Goal: Information Seeking & Learning: Learn about a topic

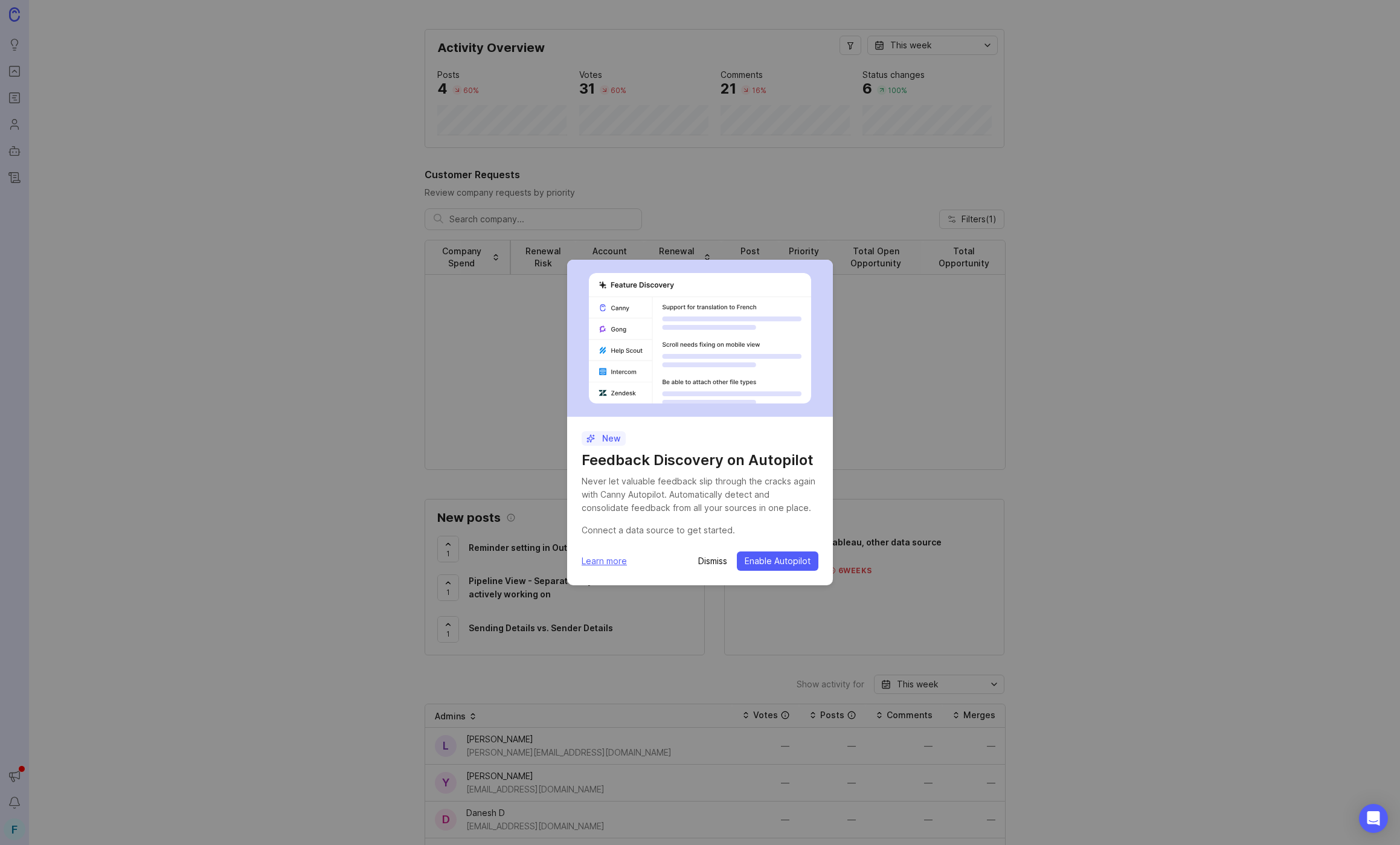
click at [798, 561] on span "Enable Autopilot" at bounding box center [777, 561] width 66 height 12
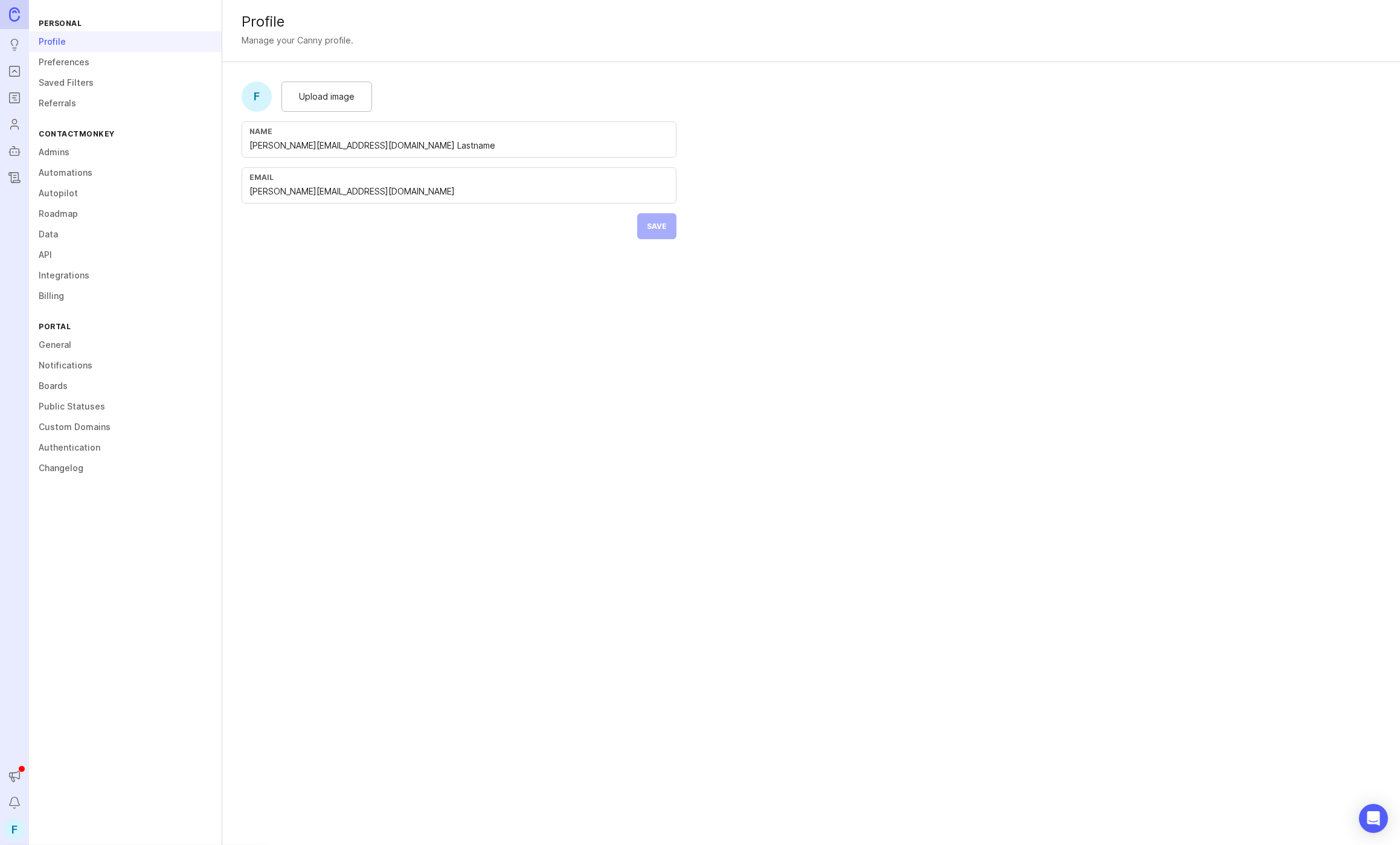
click at [69, 42] on div "Profile" at bounding box center [125, 41] width 193 height 20
click at [30, 47] on div "Profile" at bounding box center [125, 41] width 193 height 20
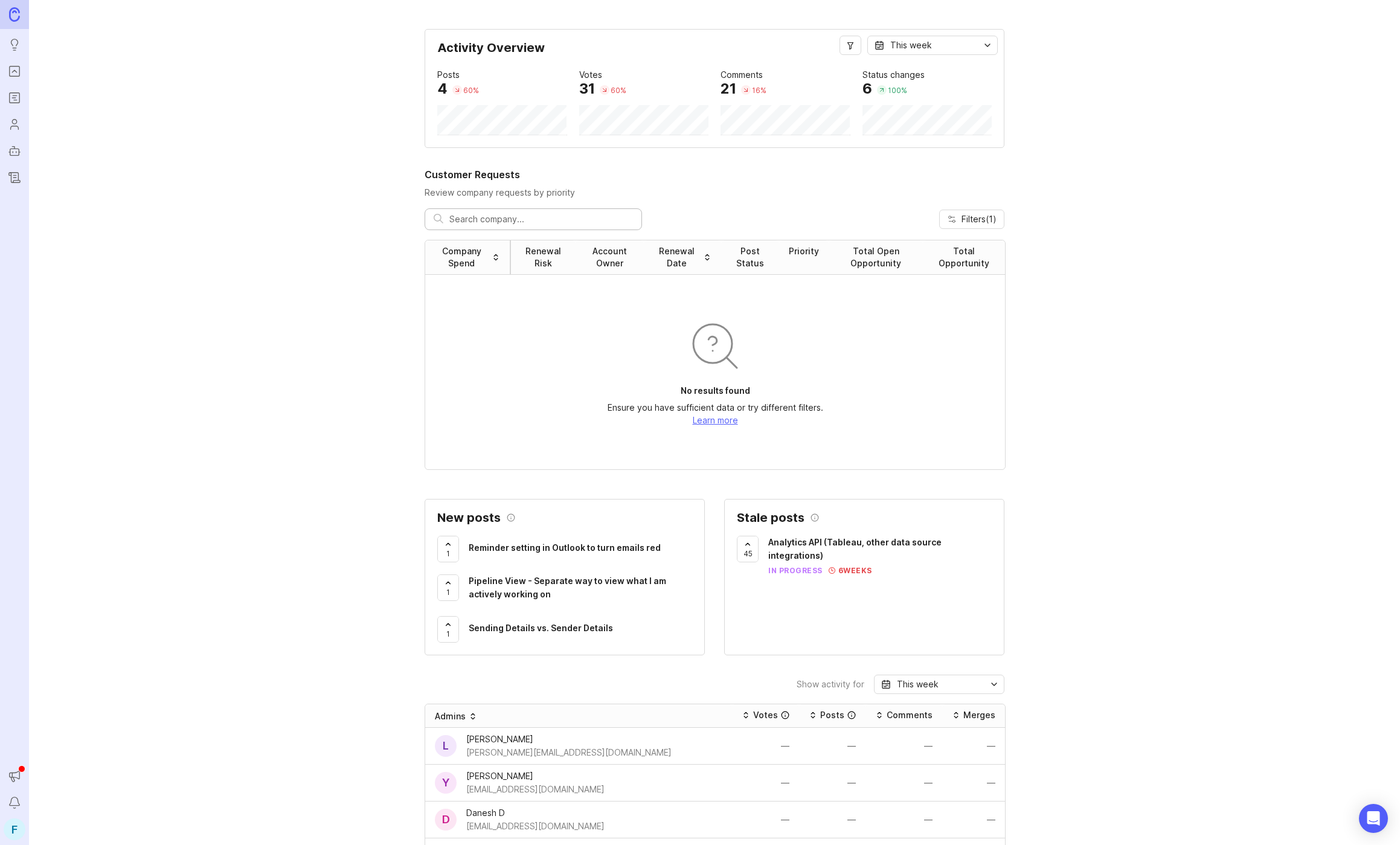
click at [14, 105] on link "Roadmaps" at bounding box center [14, 97] width 22 height 22
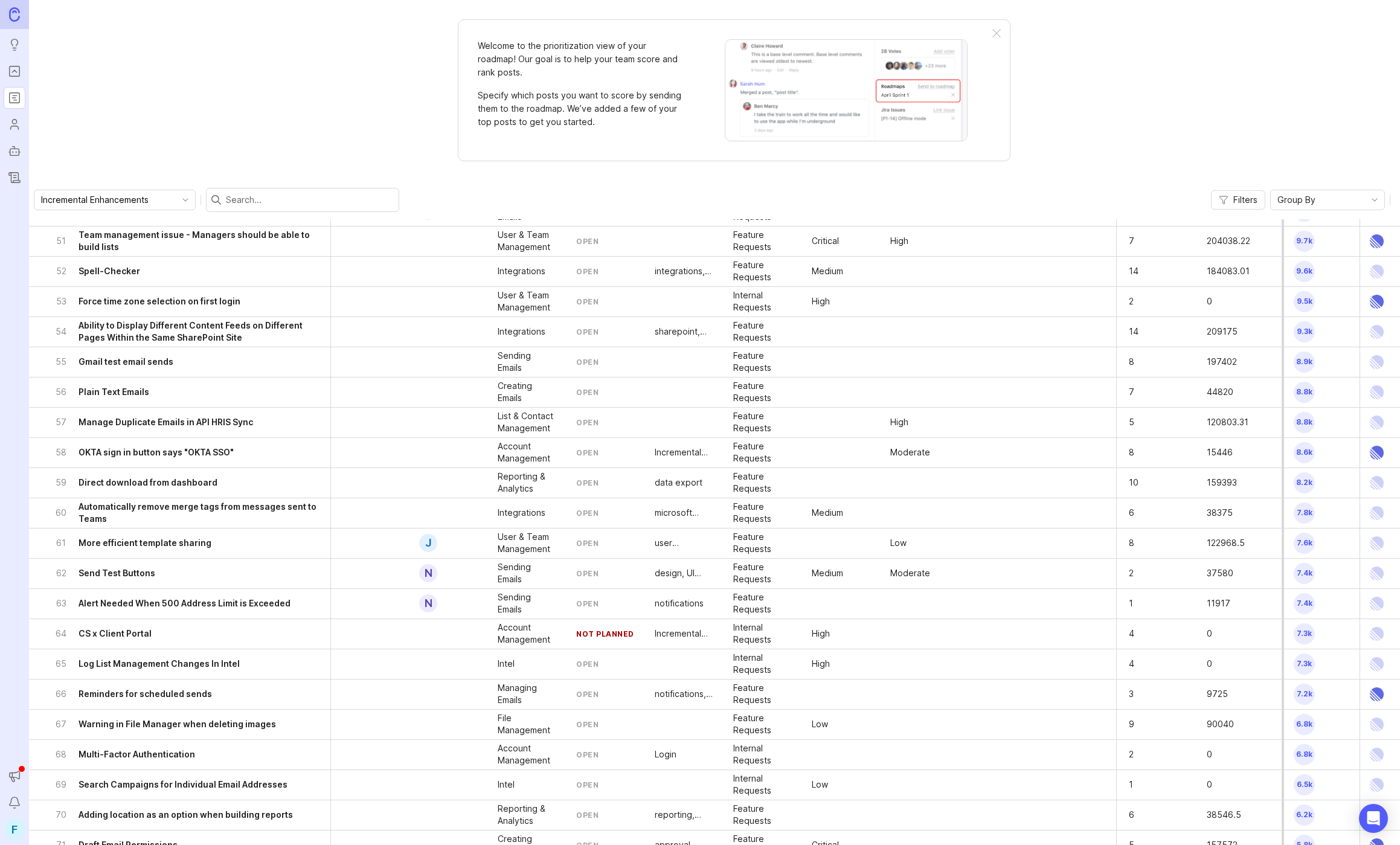
scroll to position [1537, 0]
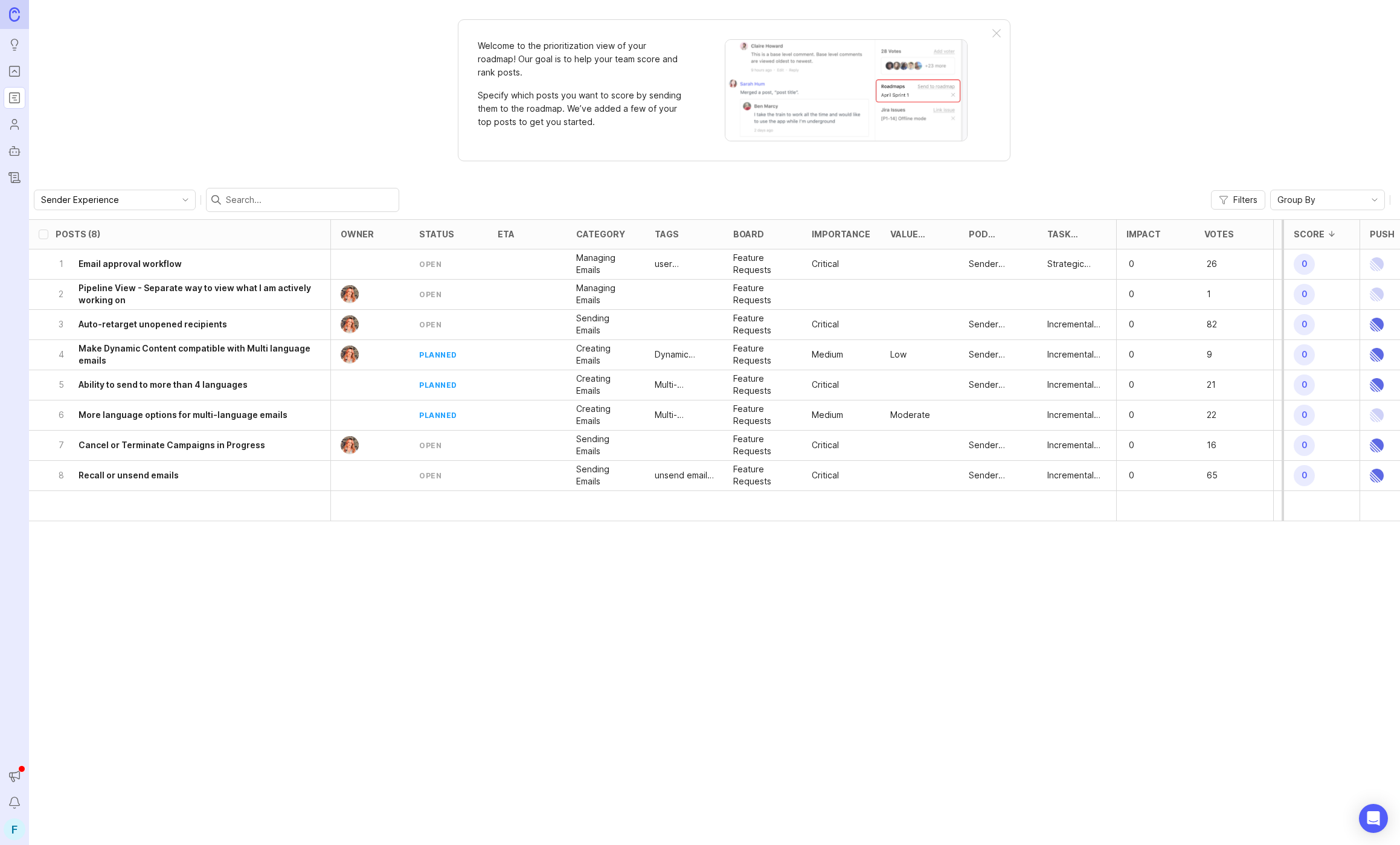
click at [118, 271] on div "1 Email approval workflow" at bounding box center [193, 264] width 275 height 30
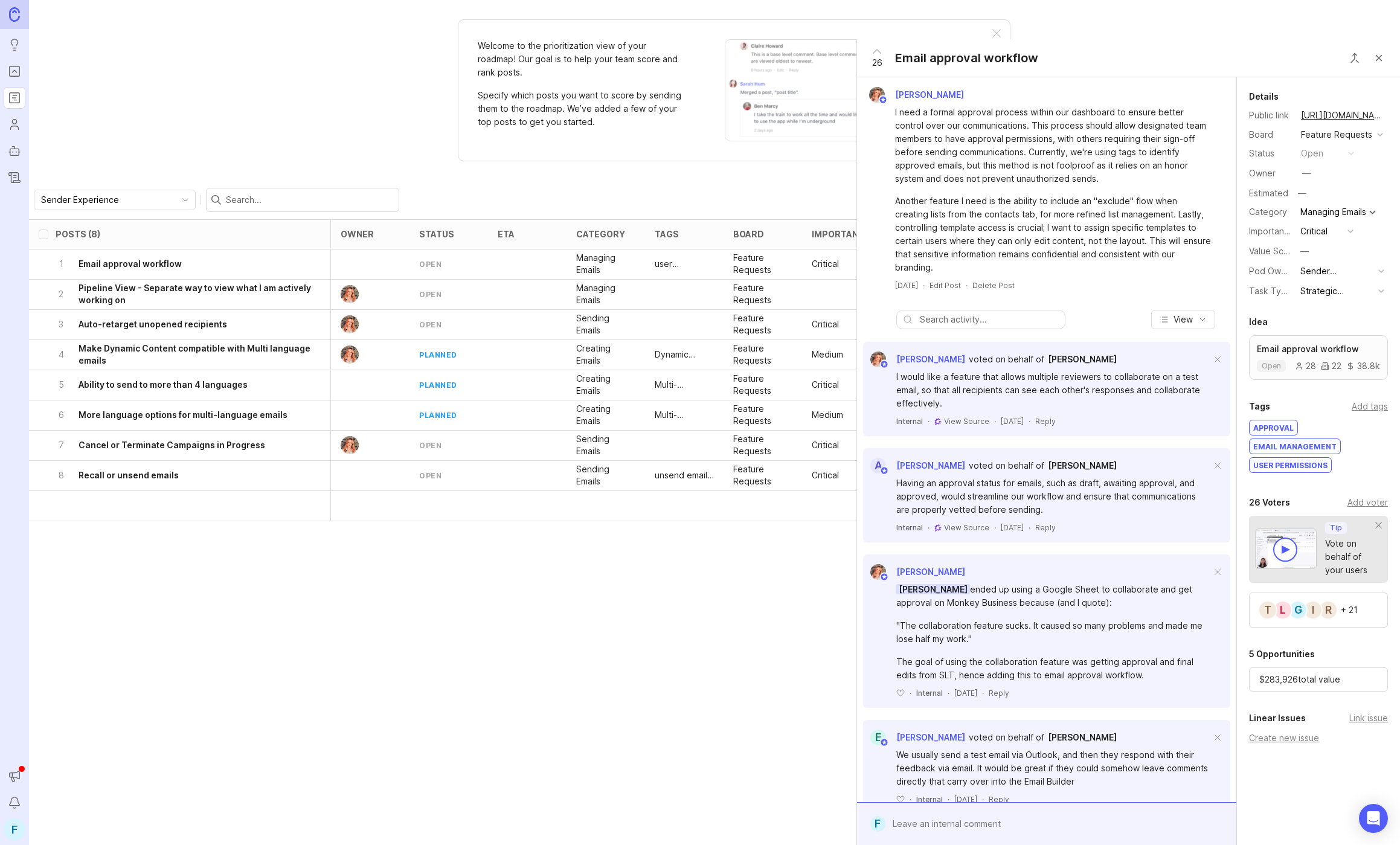
click at [1380, 60] on button "Close button" at bounding box center [1378, 57] width 24 height 24
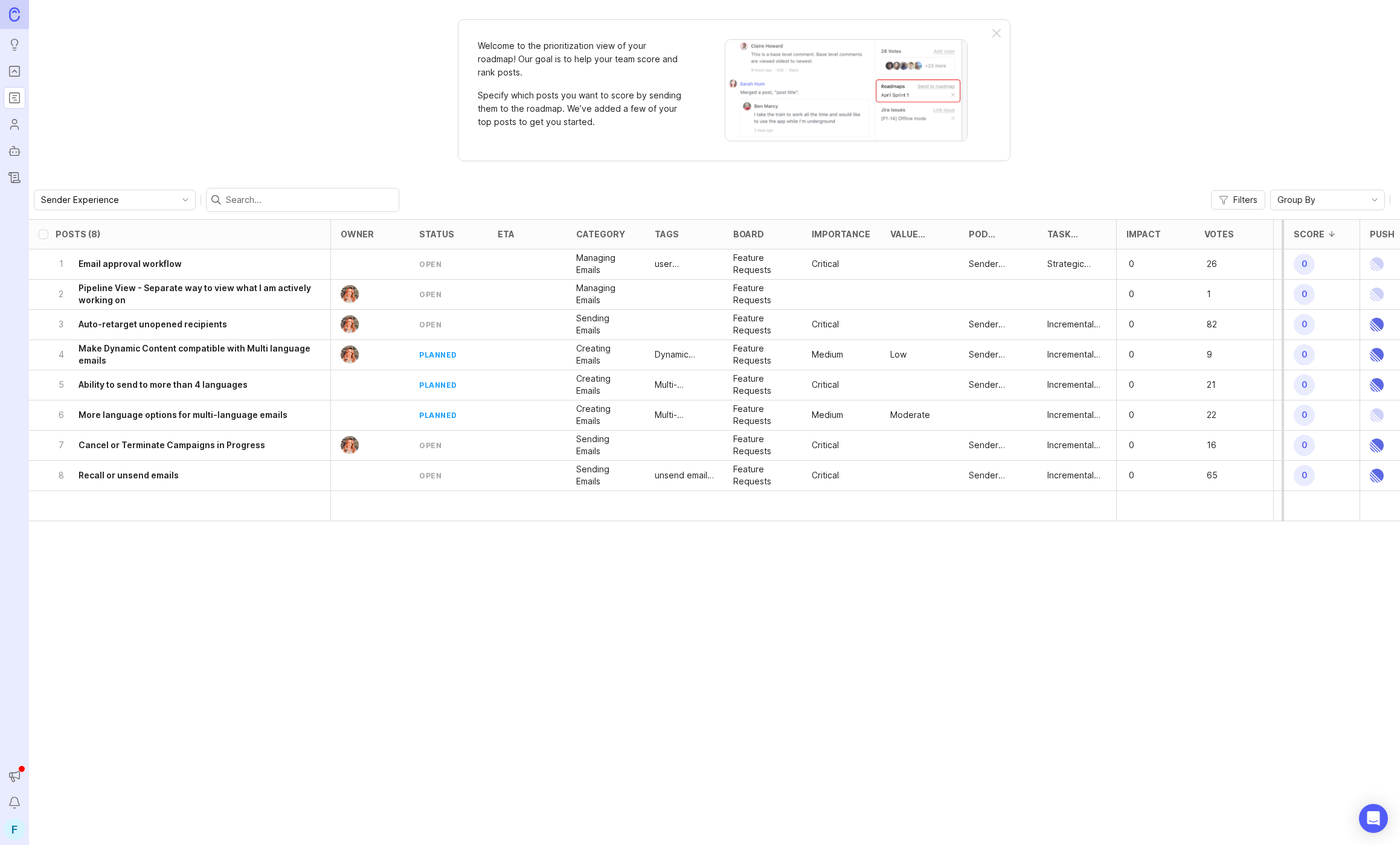
click at [1252, 197] on span "Filters" at bounding box center [1245, 200] width 24 height 12
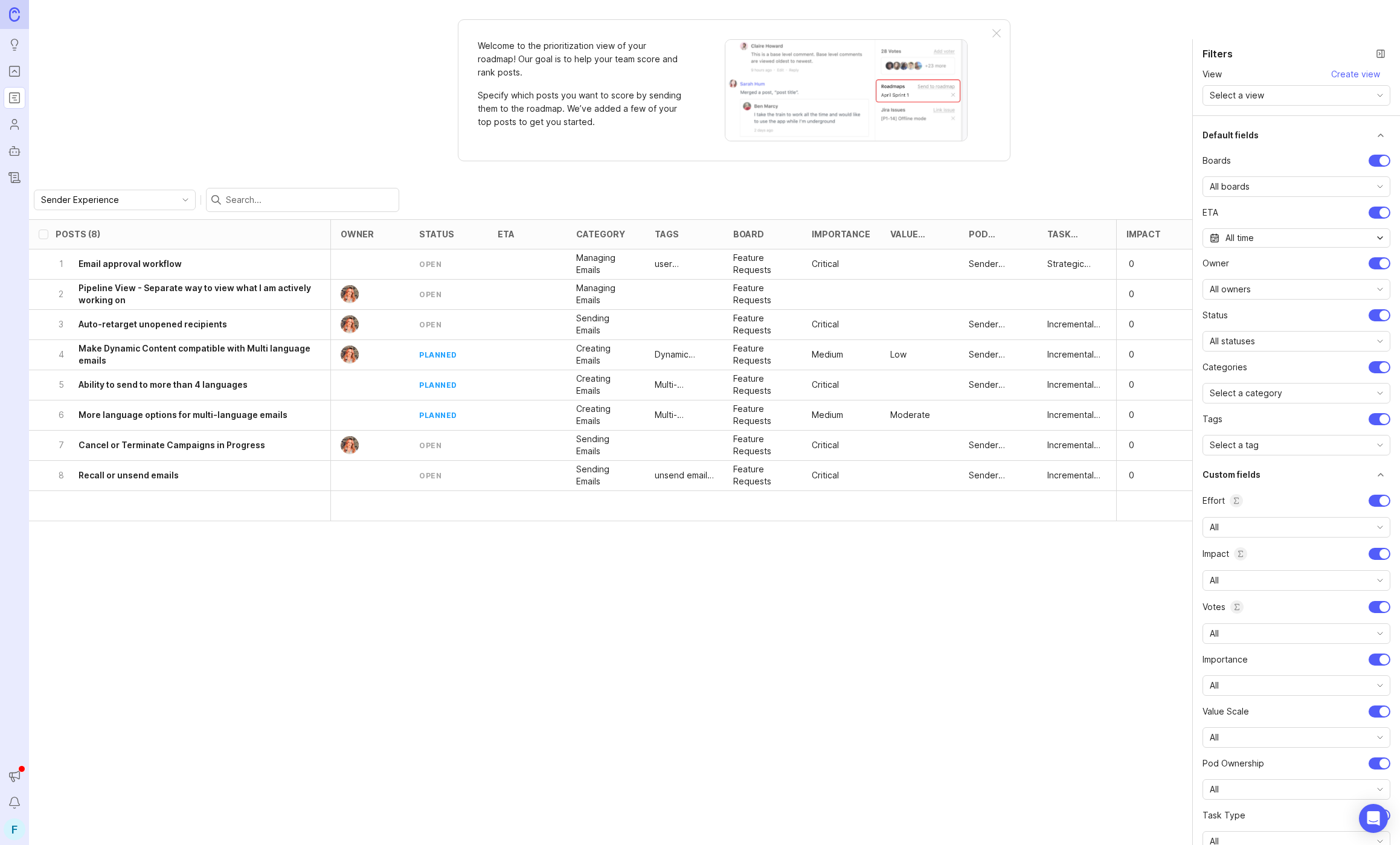
click at [1308, 167] on ul "Boards All boards ETA All time owner All owners status All statuses Categories …" at bounding box center [1296, 305] width 188 height 301
drag, startPoint x: 1056, startPoint y: 155, endPoint x: 1120, endPoint y: 171, distance: 66.0
click at [1056, 155] on div "Welcome to the prioritization view of your roadmap! Our goal is to help your te…" at bounding box center [714, 422] width 1371 height 845
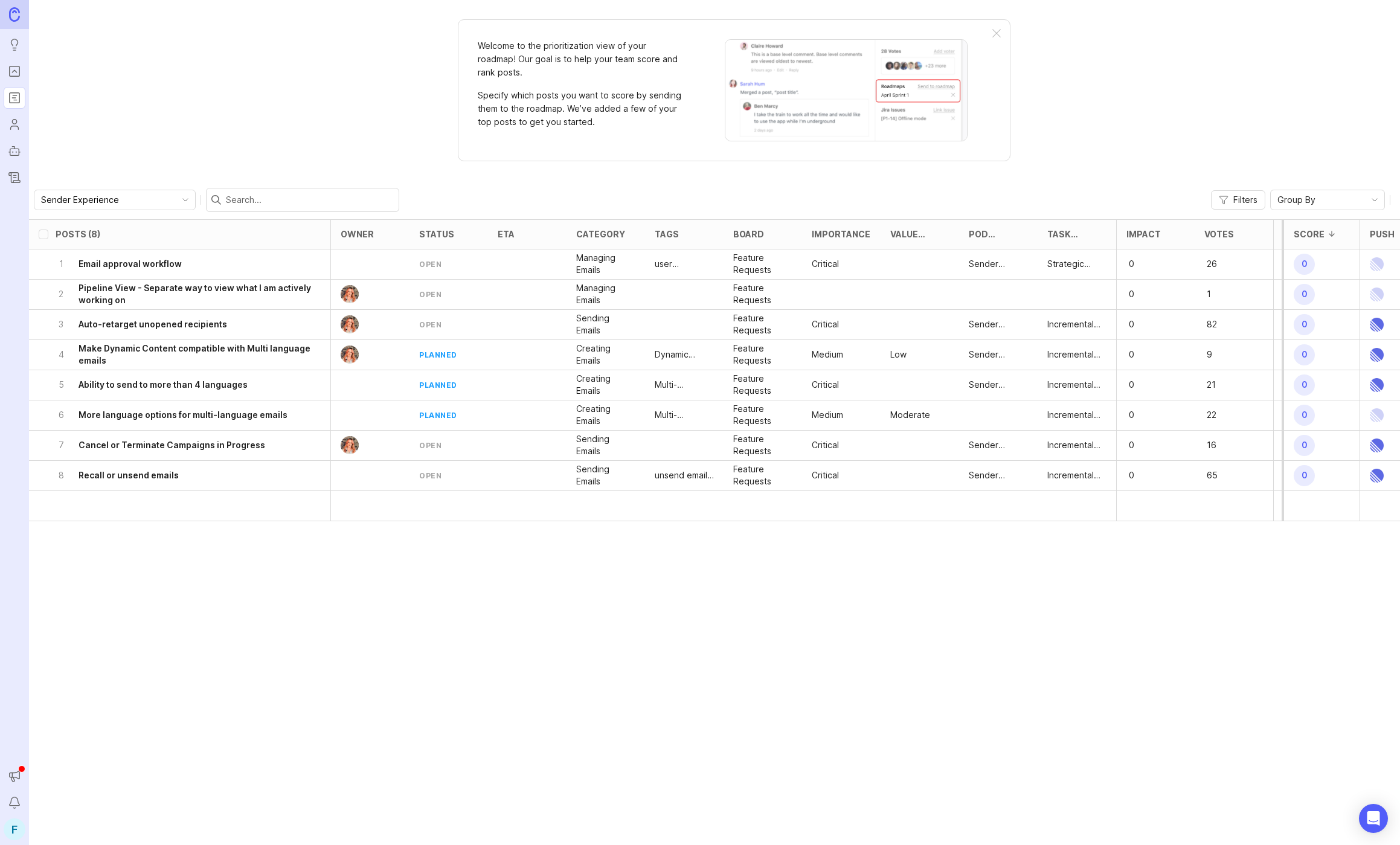
click at [1306, 203] on span "Group By" at bounding box center [1297, 200] width 38 height 14
click at [1322, 302] on span "Importance" at bounding box center [1301, 303] width 45 height 14
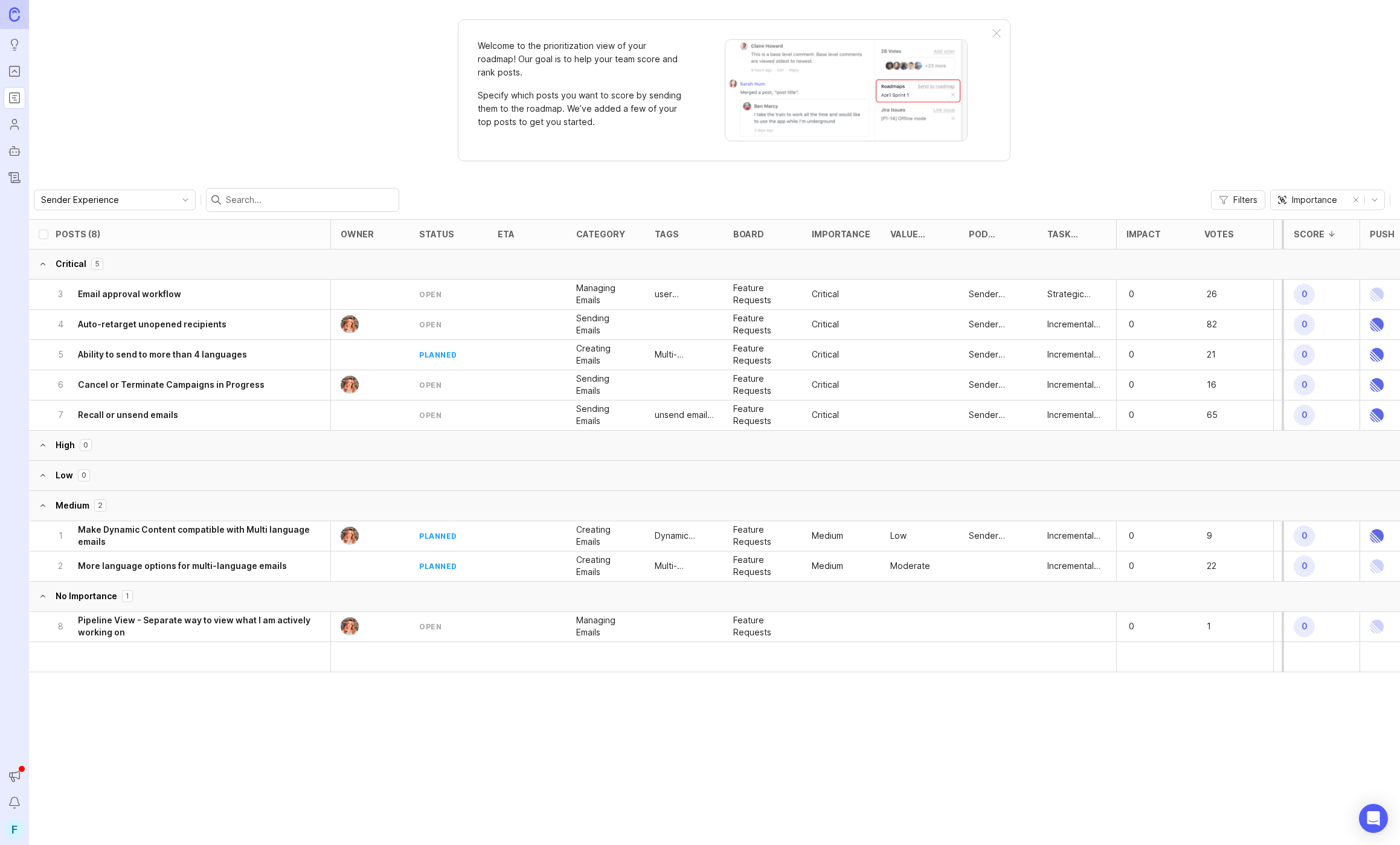
click at [225, 417] on div "7 Recall or unsend emails" at bounding box center [193, 415] width 275 height 30
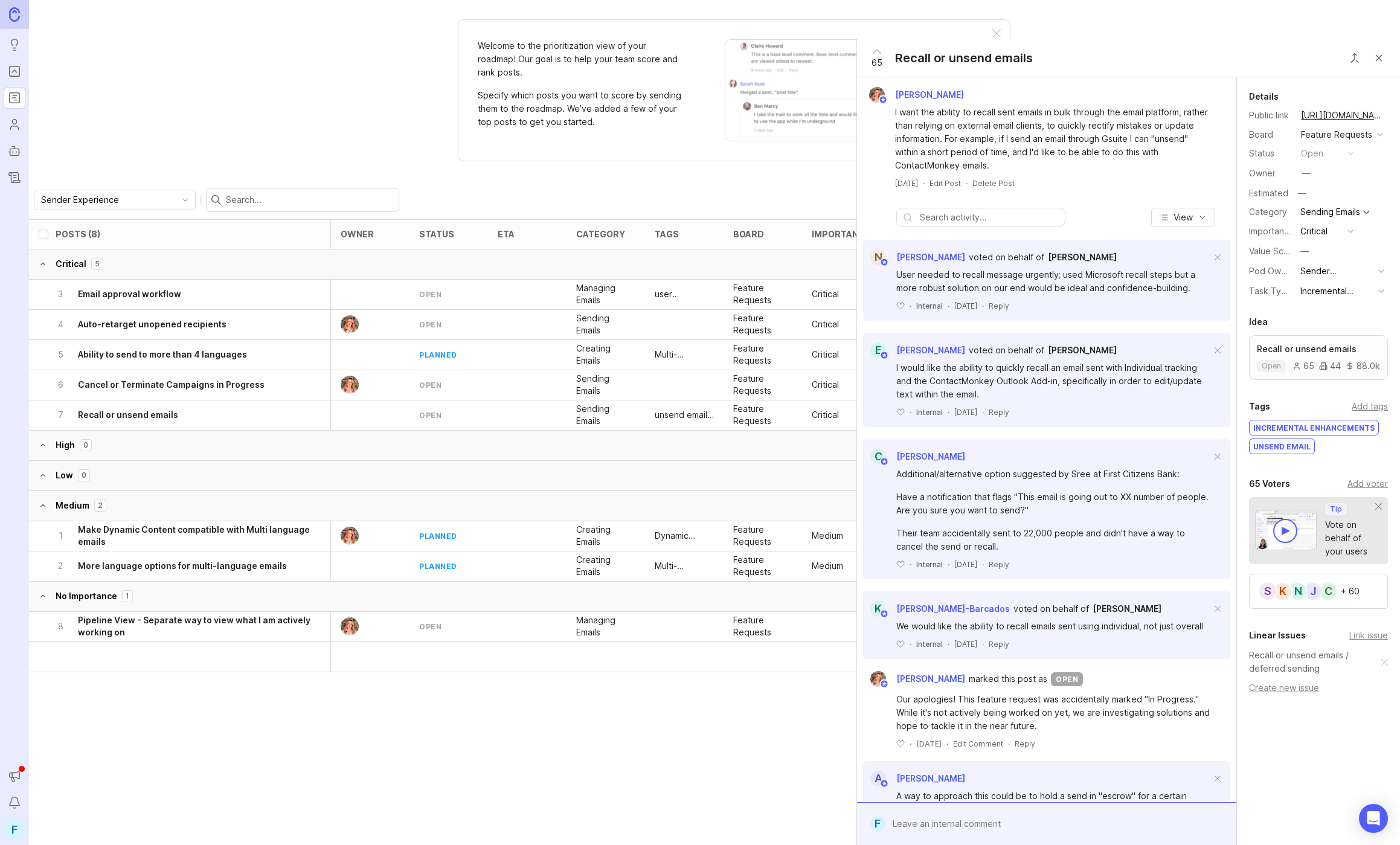
click at [280, 532] on h6 "Make Dynamic Content compatible with Multi language emails" at bounding box center [204, 535] width 252 height 24
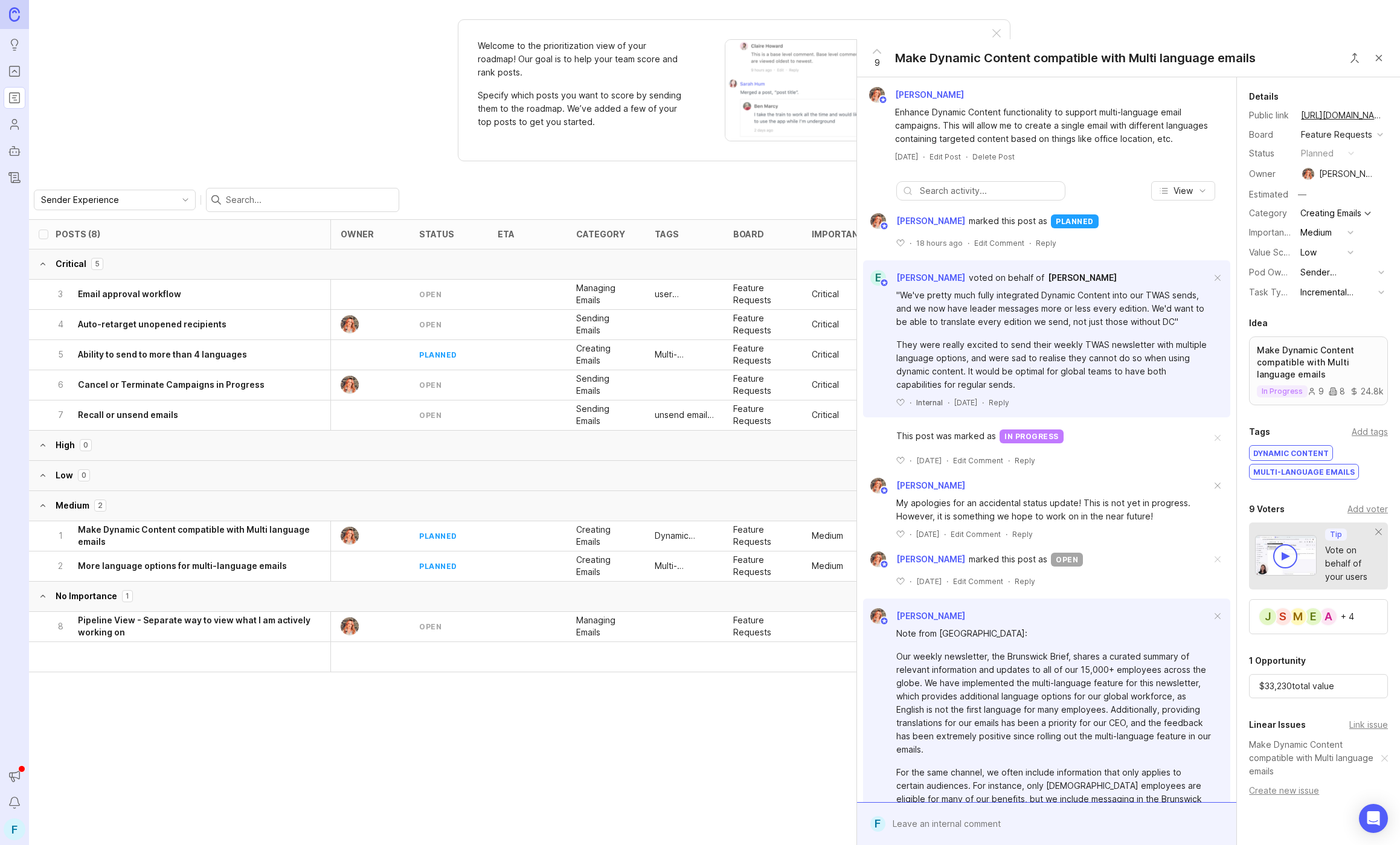
click at [202, 619] on h6 "Pipeline View - Separate way to view what I am actively working on" at bounding box center [204, 626] width 252 height 24
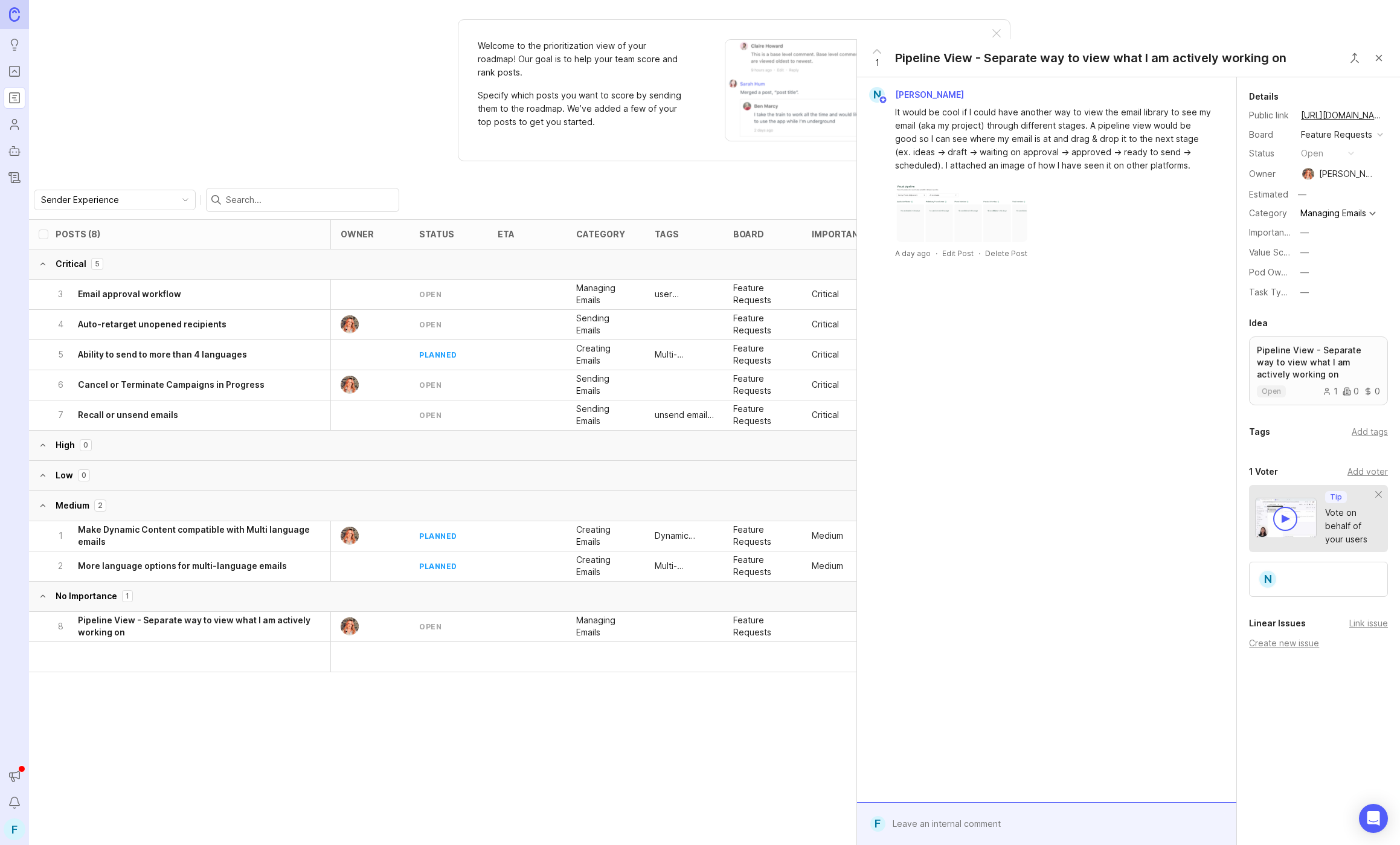
click at [987, 211] on img at bounding box center [962, 212] width 133 height 60
click at [1374, 57] on button "Close button" at bounding box center [1378, 57] width 24 height 24
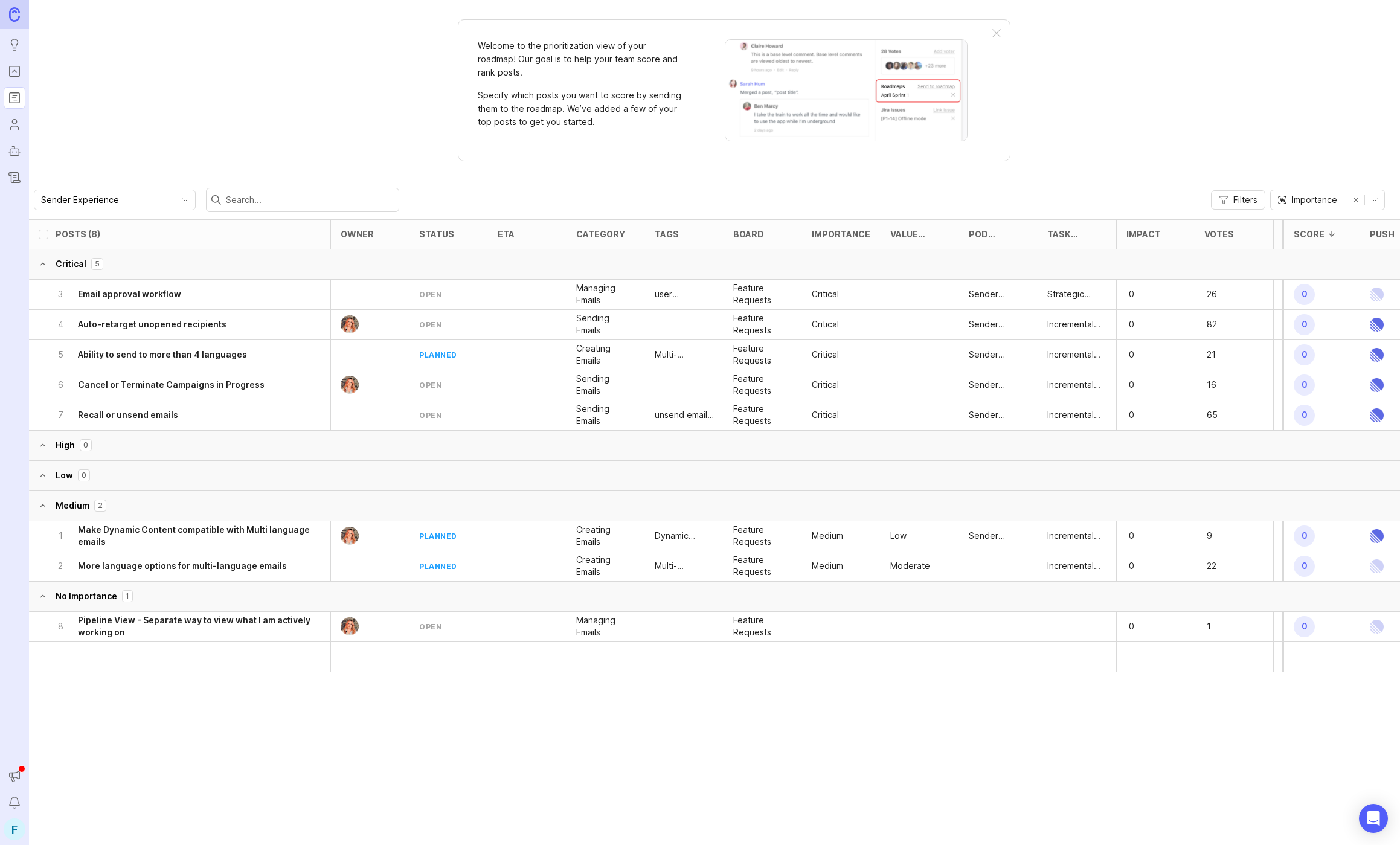
click at [215, 319] on h6 "Auto-retarget unopened recipients" at bounding box center [152, 324] width 149 height 12
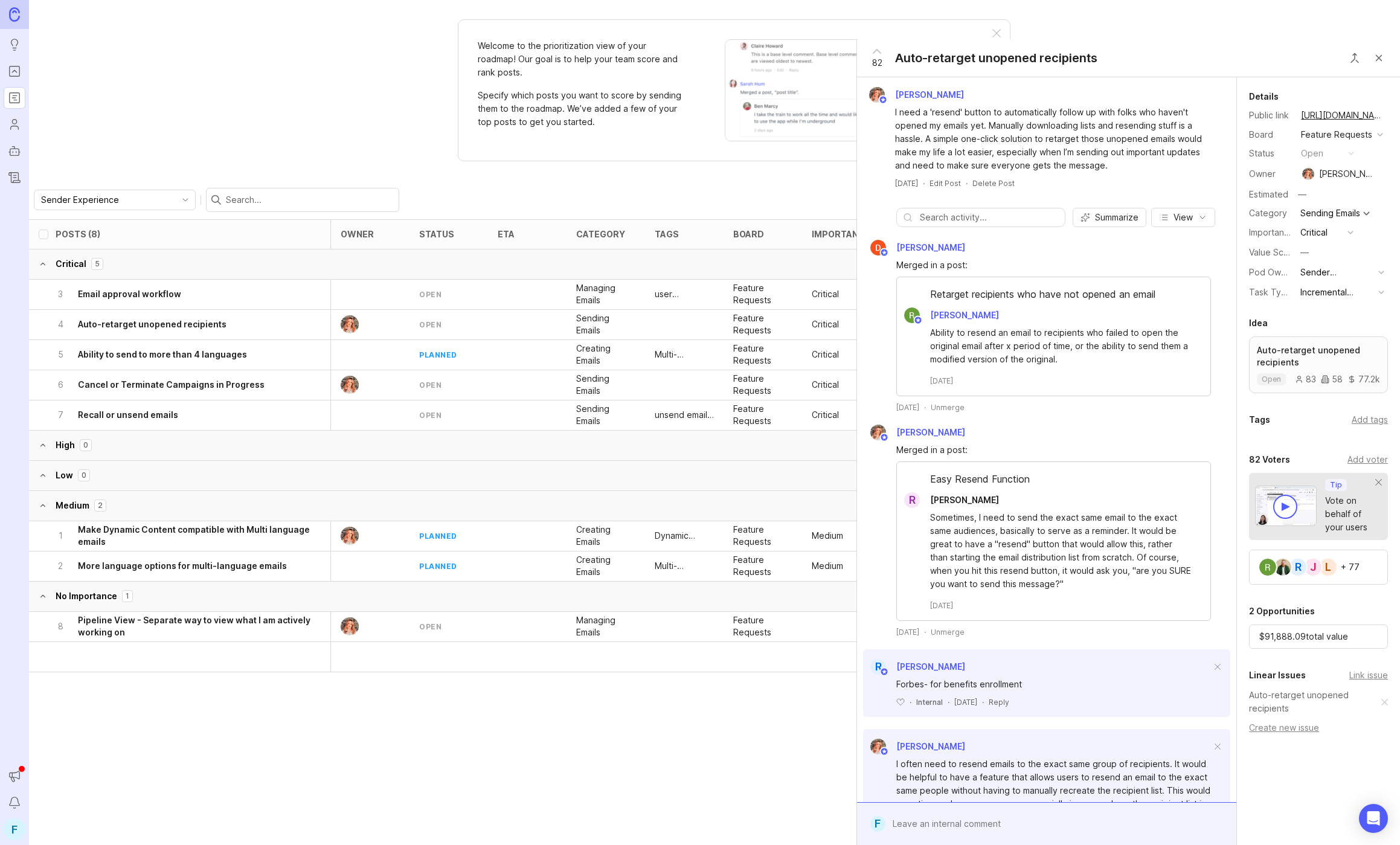
click at [1386, 56] on button "Close button" at bounding box center [1378, 57] width 24 height 24
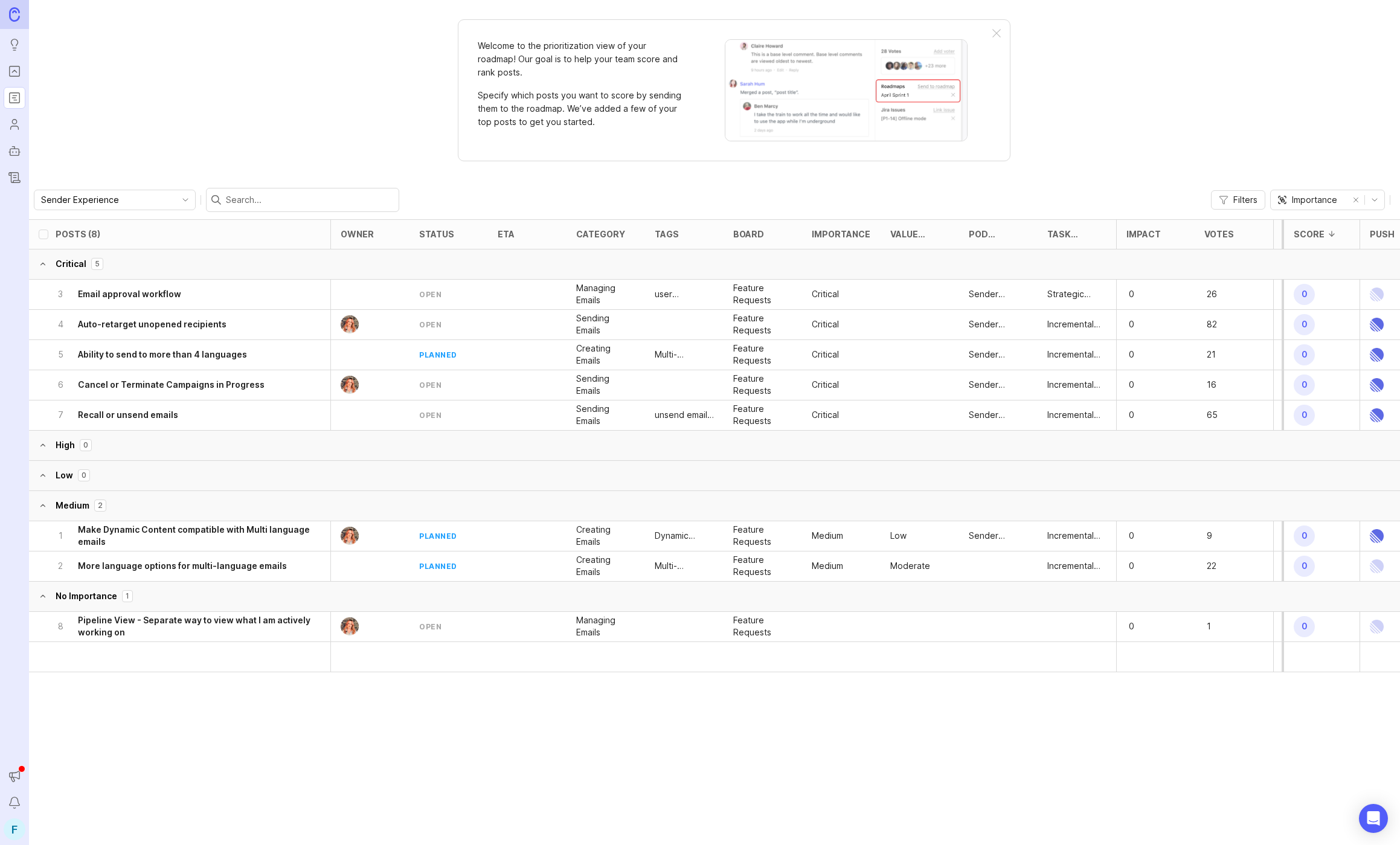
click at [291, 357] on div "5 Ability to send to more than 4 languages" at bounding box center [193, 355] width 275 height 30
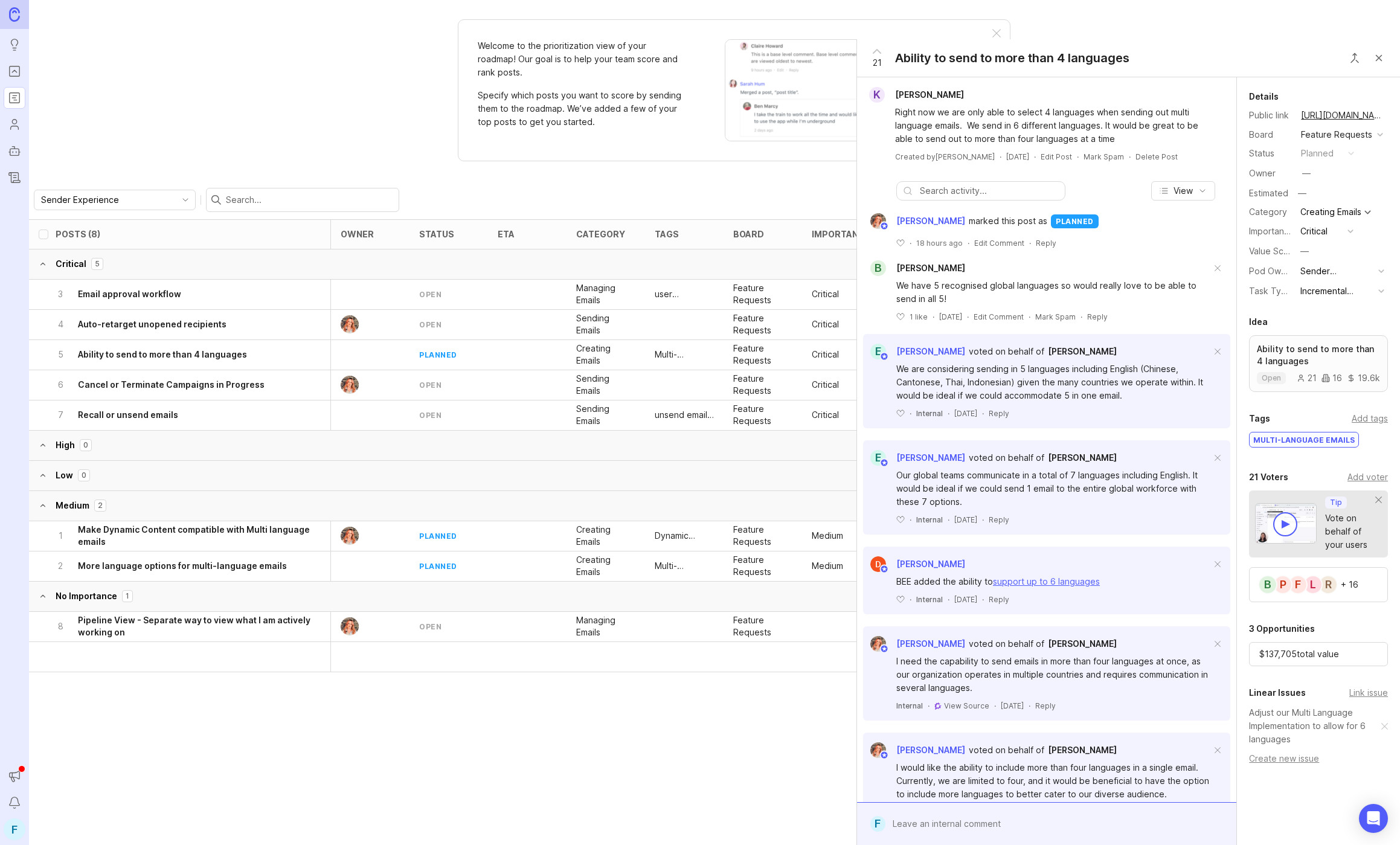
click at [1378, 60] on button "Close button" at bounding box center [1378, 57] width 24 height 24
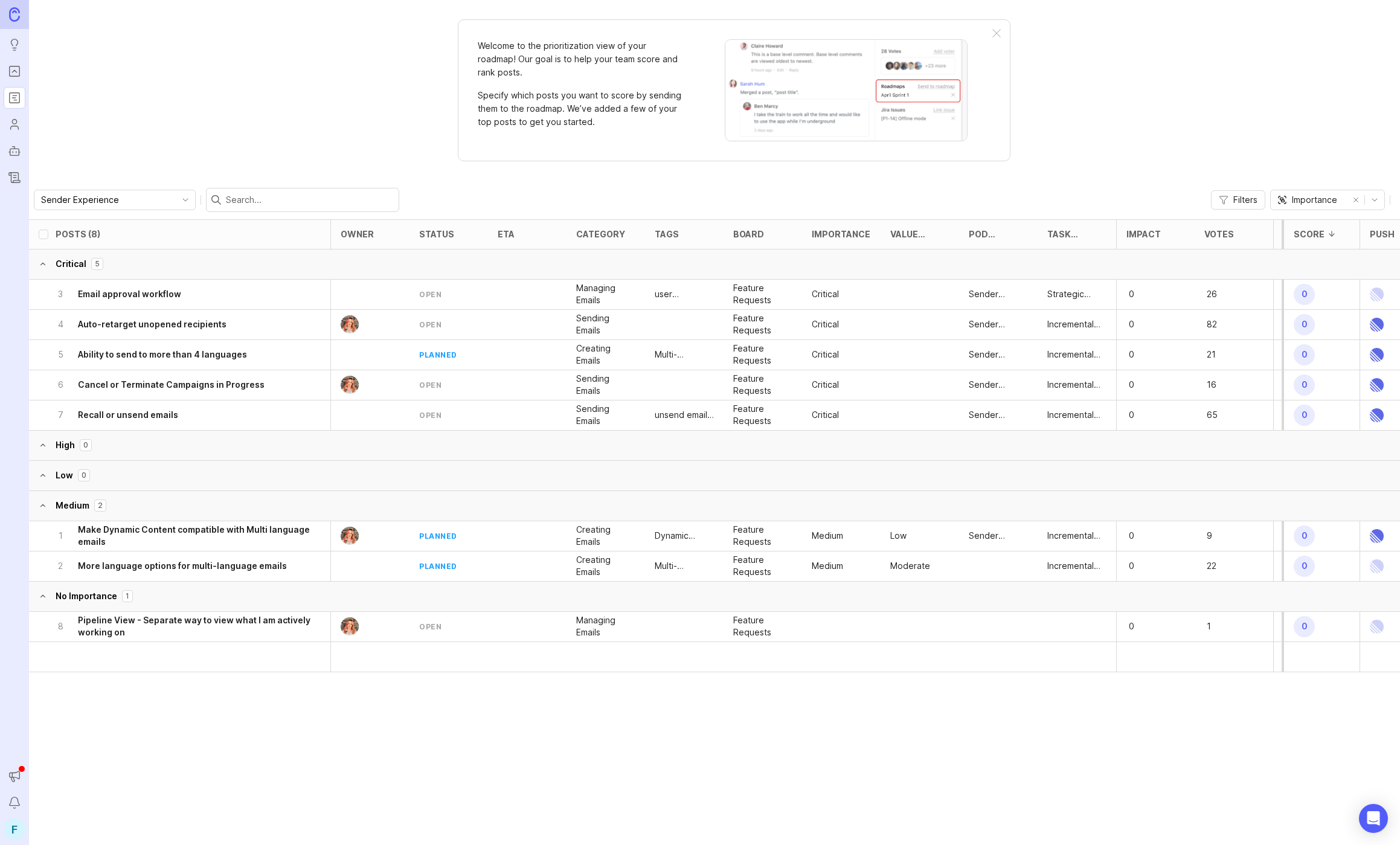
scroll to position [0, 73]
